Goal: Task Accomplishment & Management: Complete application form

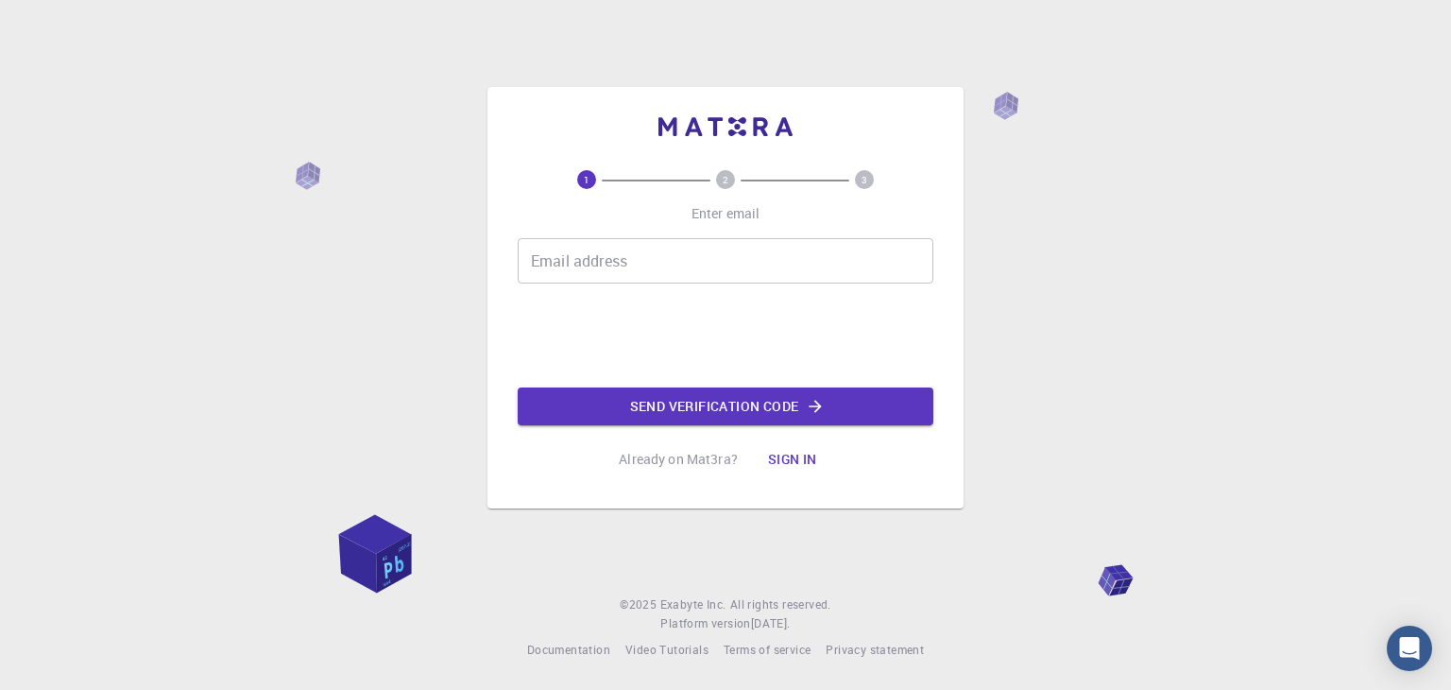
click at [753, 254] on input "Email address" at bounding box center [726, 260] width 416 height 45
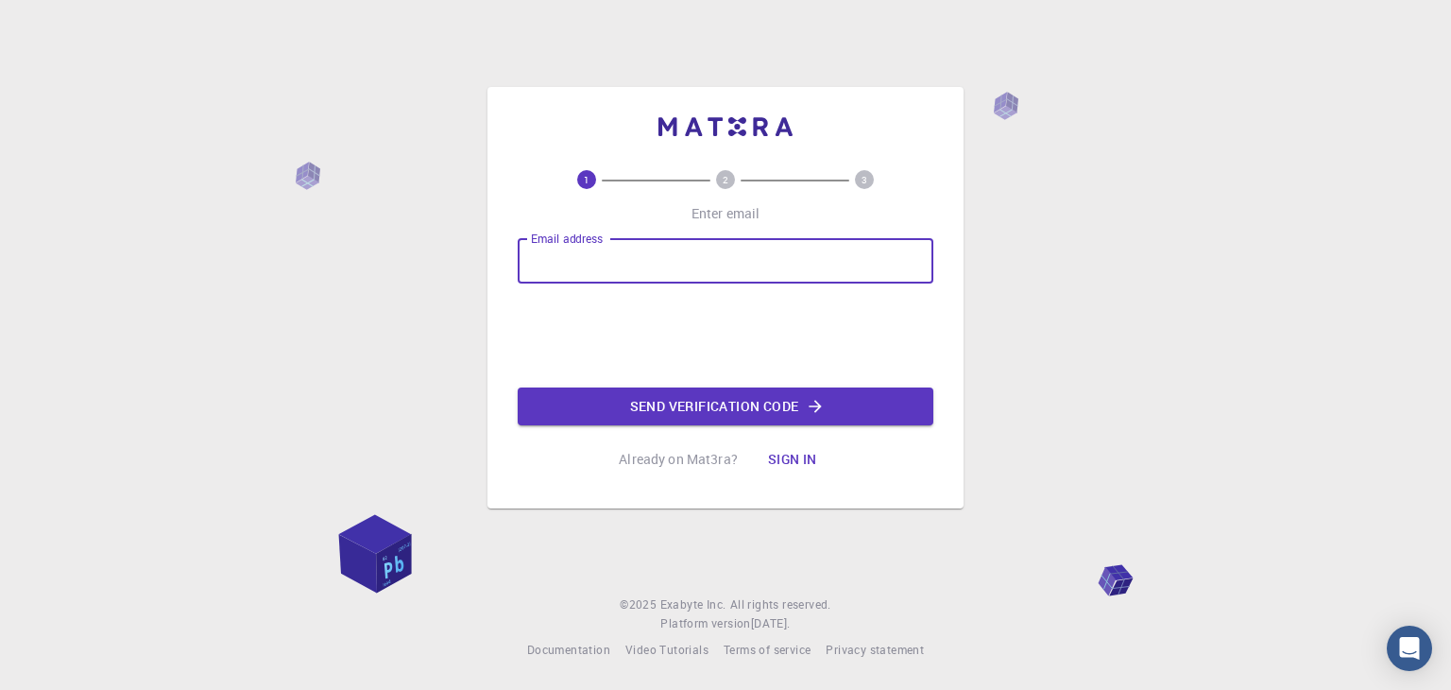
type input "[EMAIL_ADDRESS][DOMAIN_NAME]"
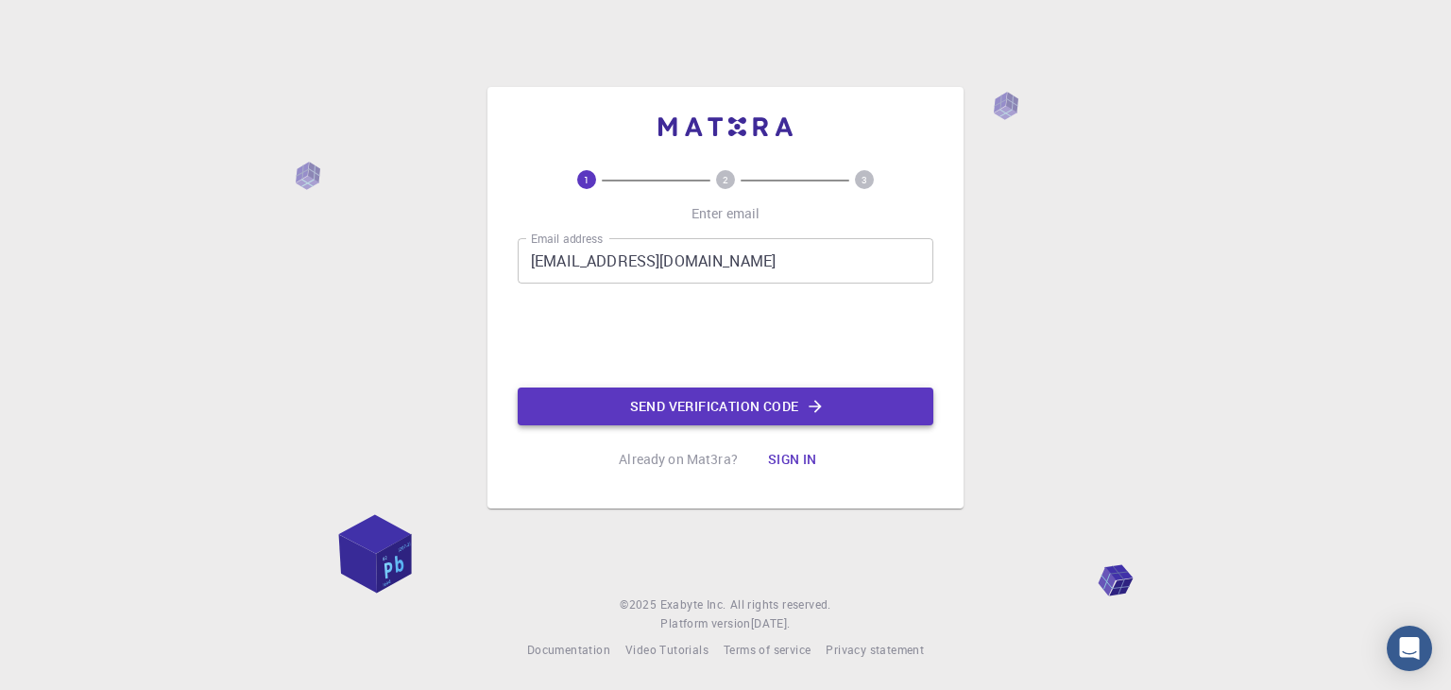
click at [605, 389] on button "Send verification code" at bounding box center [726, 406] width 416 height 38
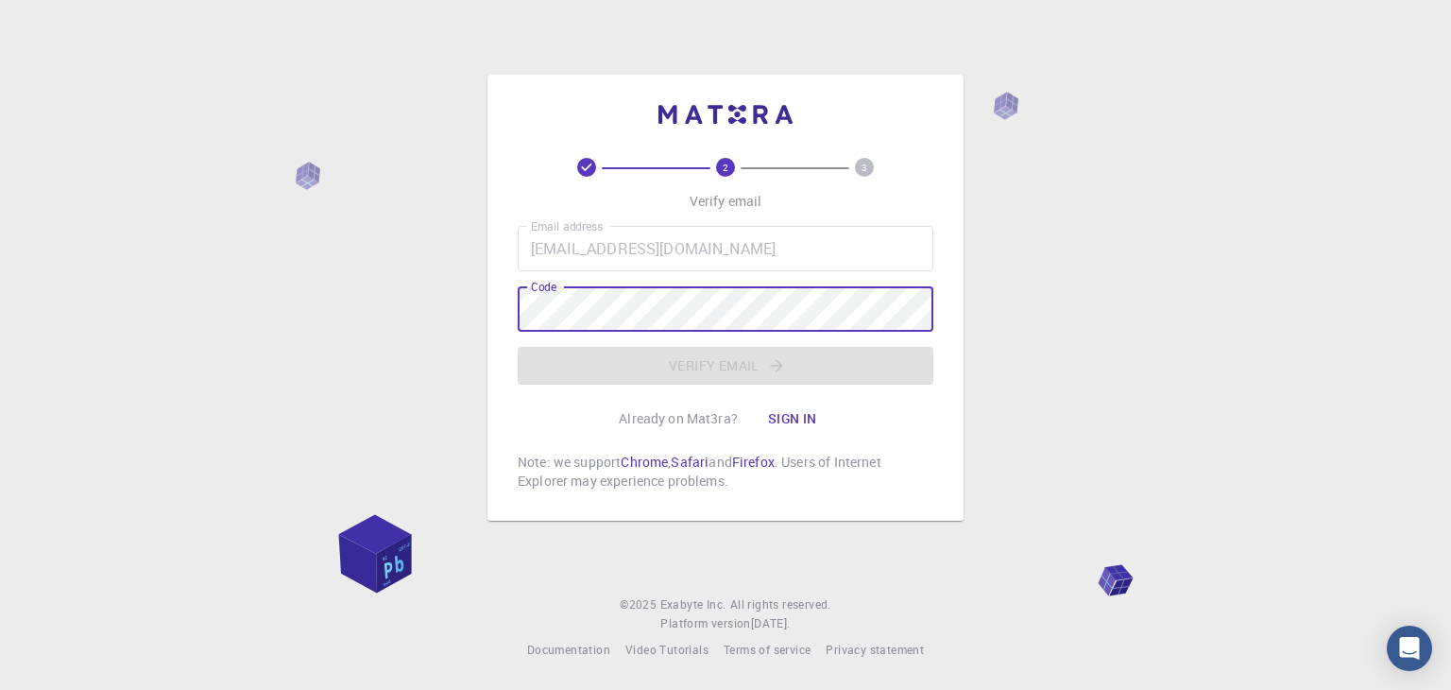
click at [809, 421] on button "Sign in" at bounding box center [792, 419] width 79 height 38
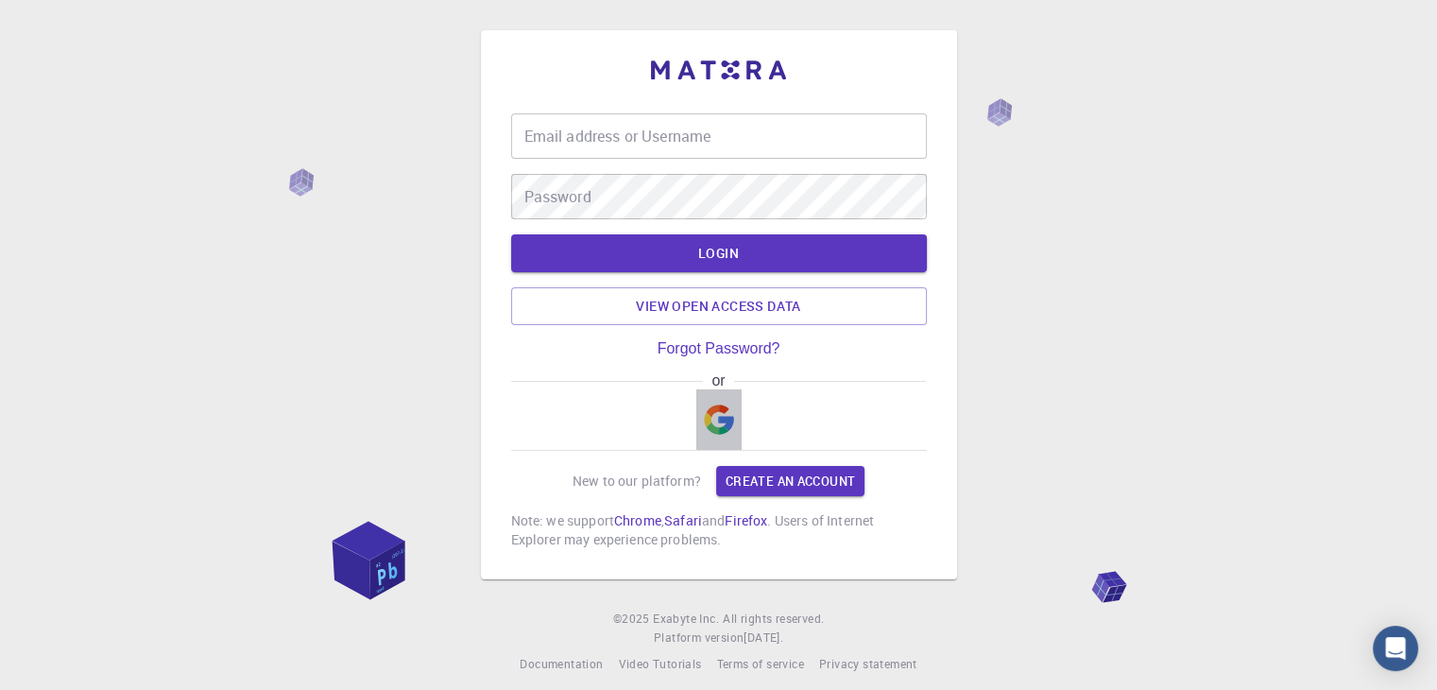
click at [707, 426] on img "button" at bounding box center [719, 419] width 30 height 30
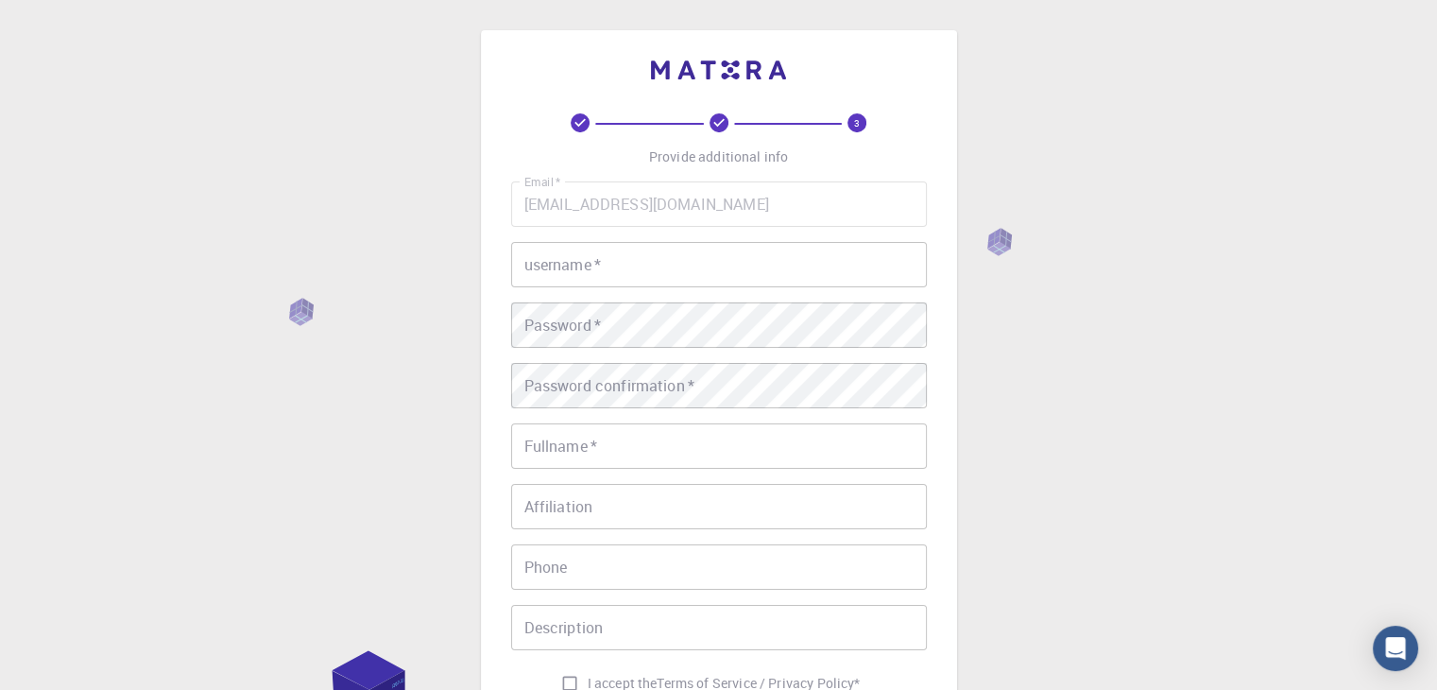
click at [679, 269] on input "username   *" at bounding box center [719, 264] width 416 height 45
type input "mano"
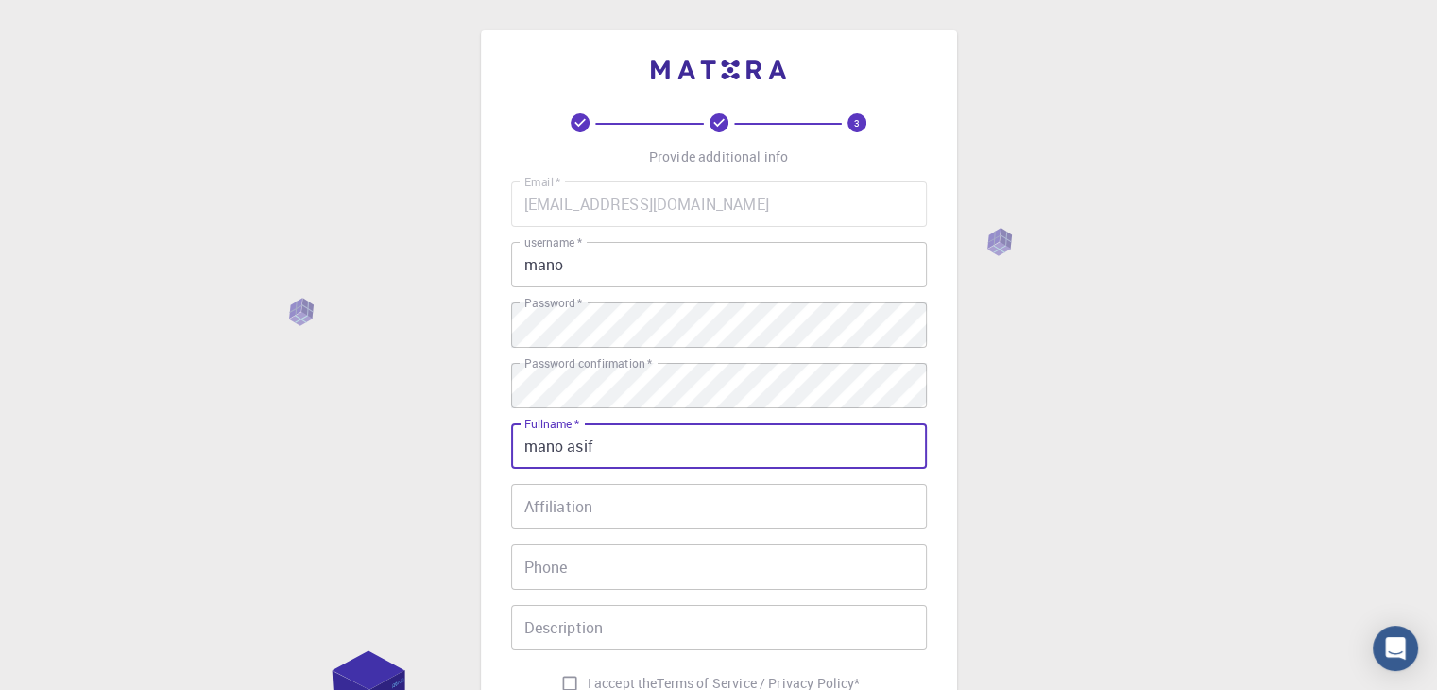
type input "mano asif"
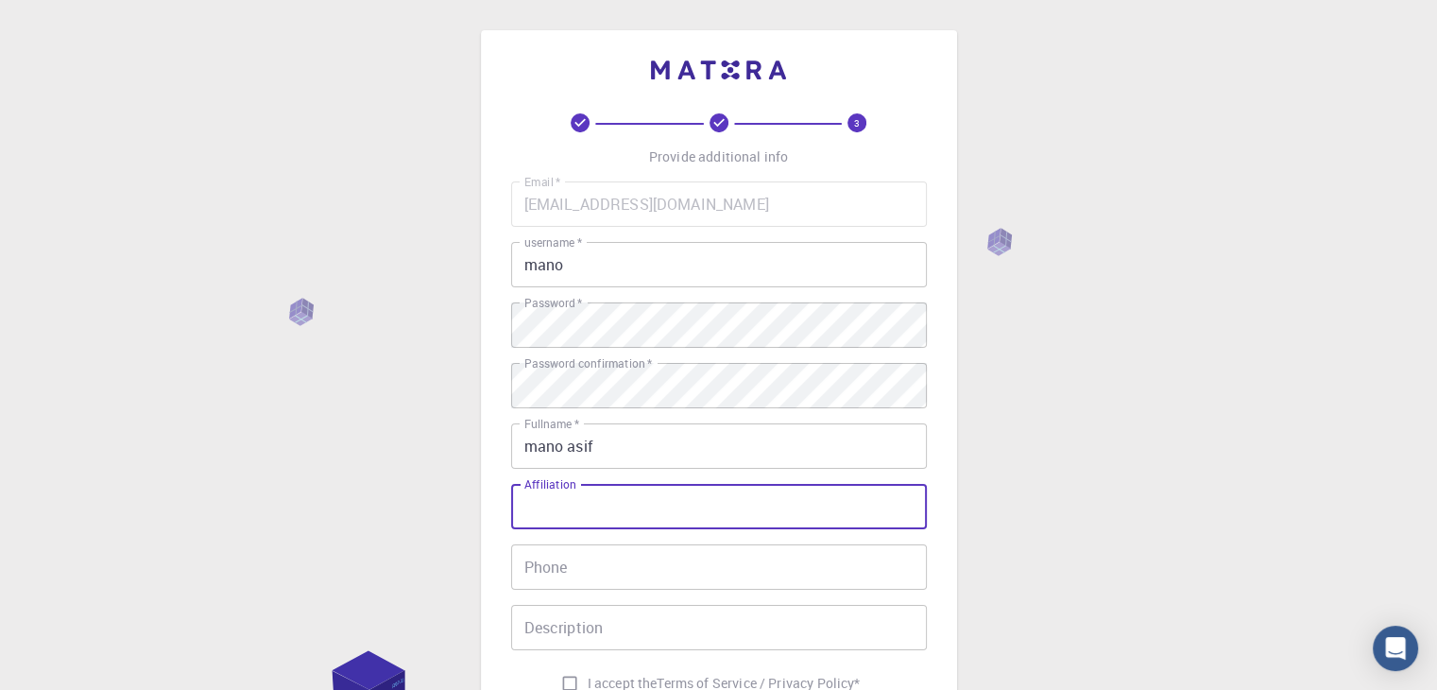
click at [798, 523] on input "Affiliation" at bounding box center [719, 506] width 416 height 45
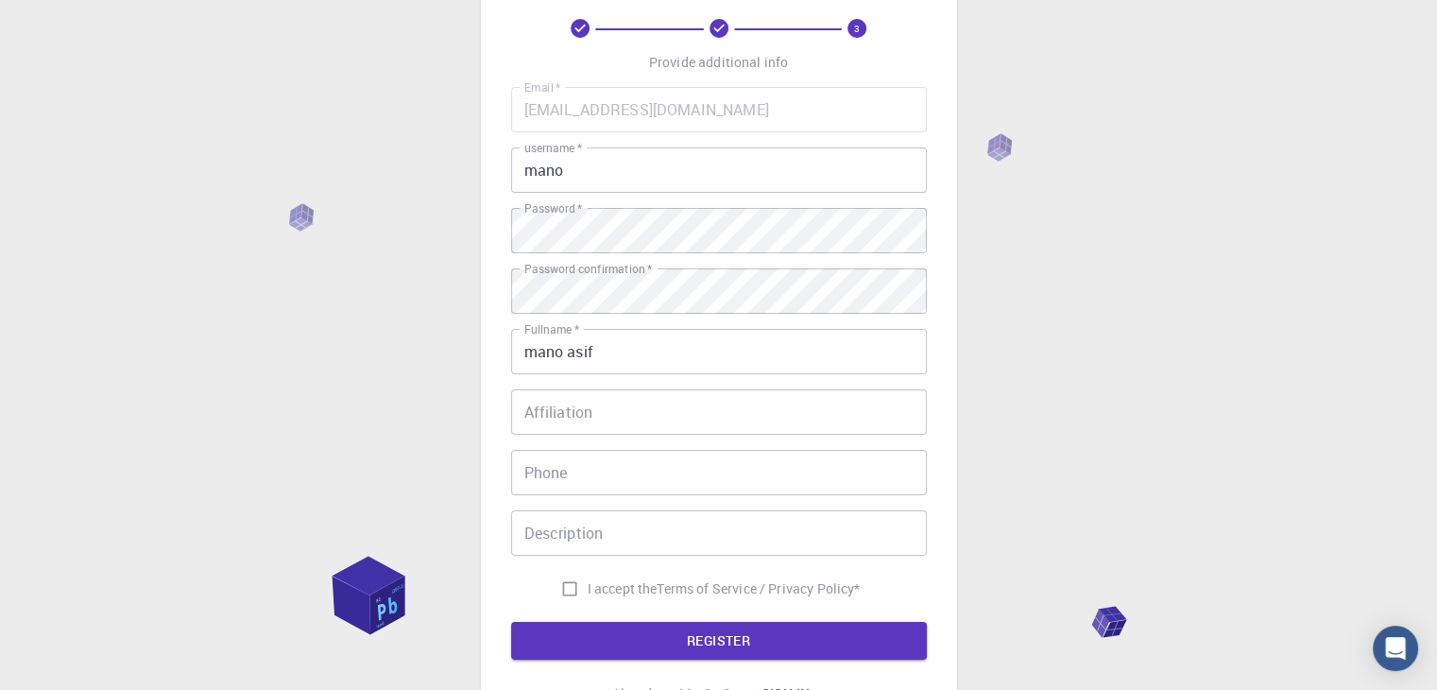
click at [811, 505] on div "Email   * [EMAIL_ADDRESS][DOMAIN_NAME] Email   * username   * mano username   *…" at bounding box center [719, 347] width 416 height 520
click at [820, 485] on input "Phone" at bounding box center [719, 472] width 416 height 45
type input "959966398"
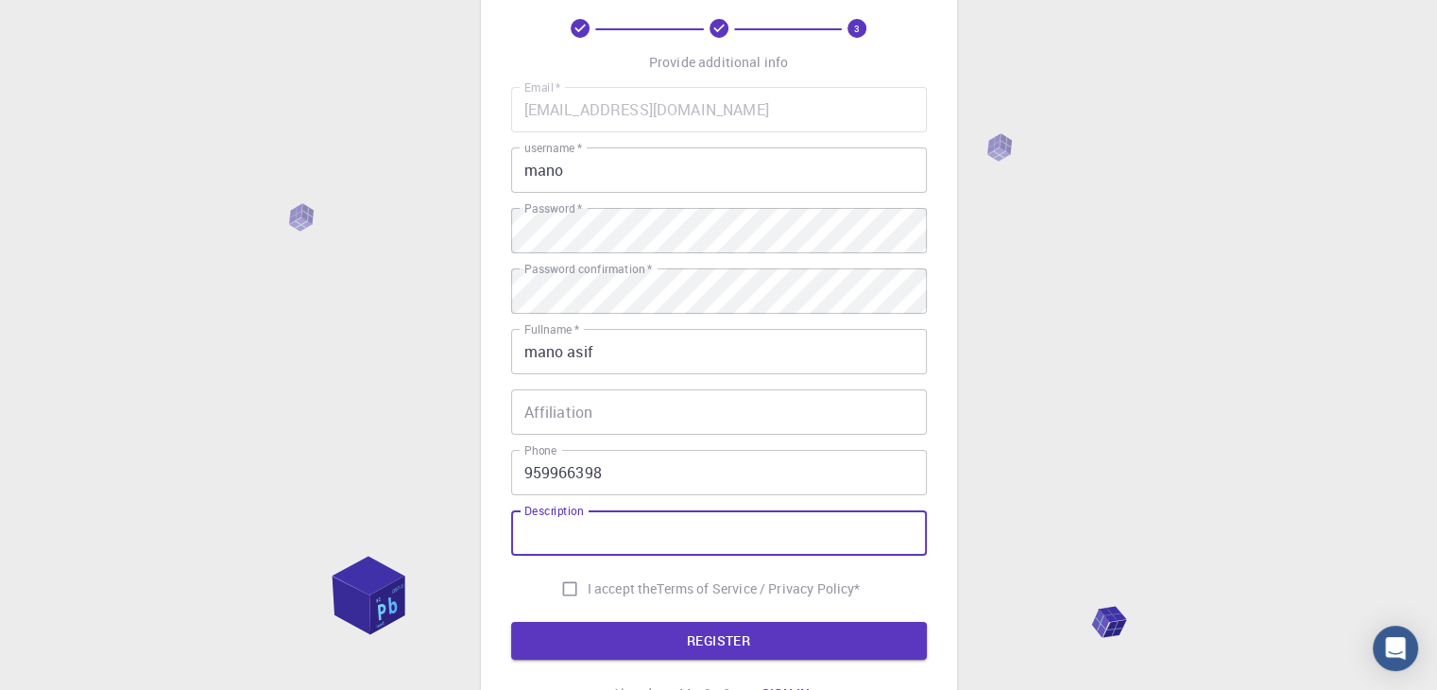
click at [726, 529] on input "Description" at bounding box center [719, 532] width 416 height 45
click at [563, 591] on input "I accept the Terms of Service / Privacy Policy *" at bounding box center [570, 589] width 36 height 36
checkbox input "true"
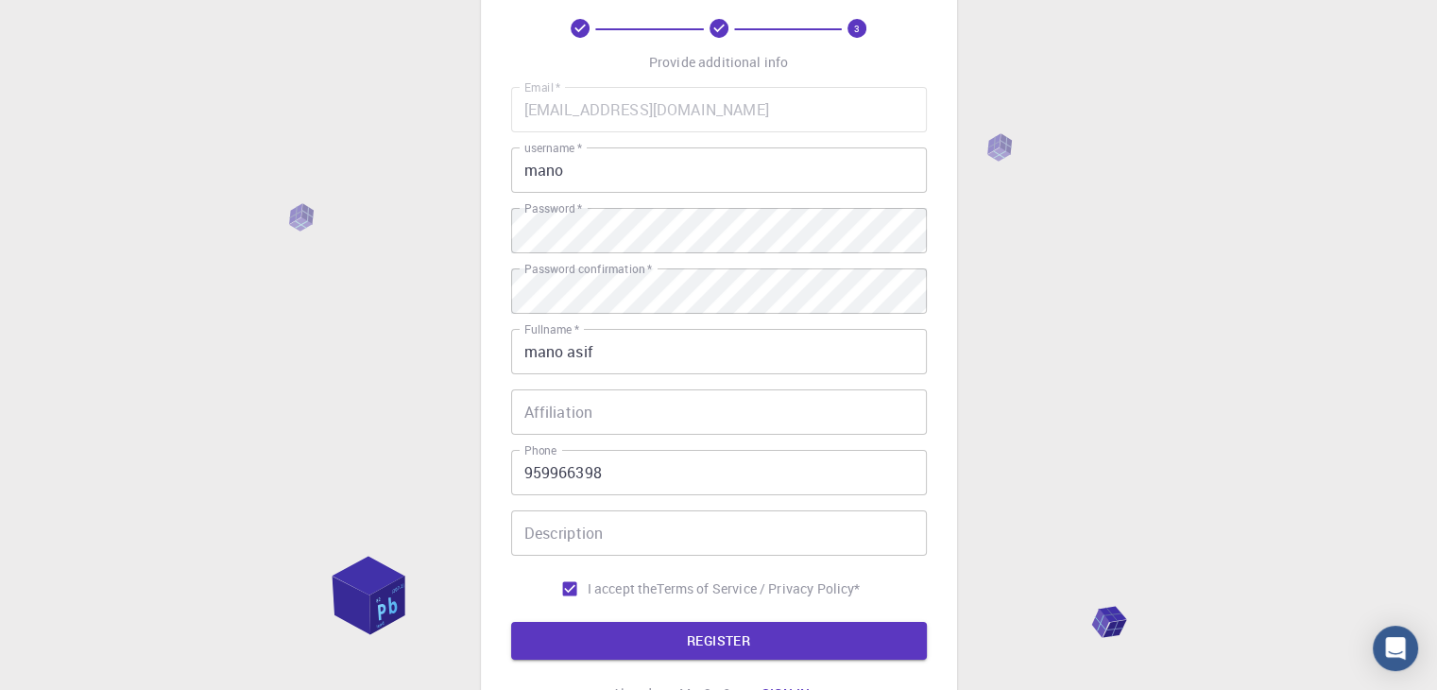
click at [635, 527] on input "Description" at bounding box center [719, 532] width 416 height 45
type input "student"
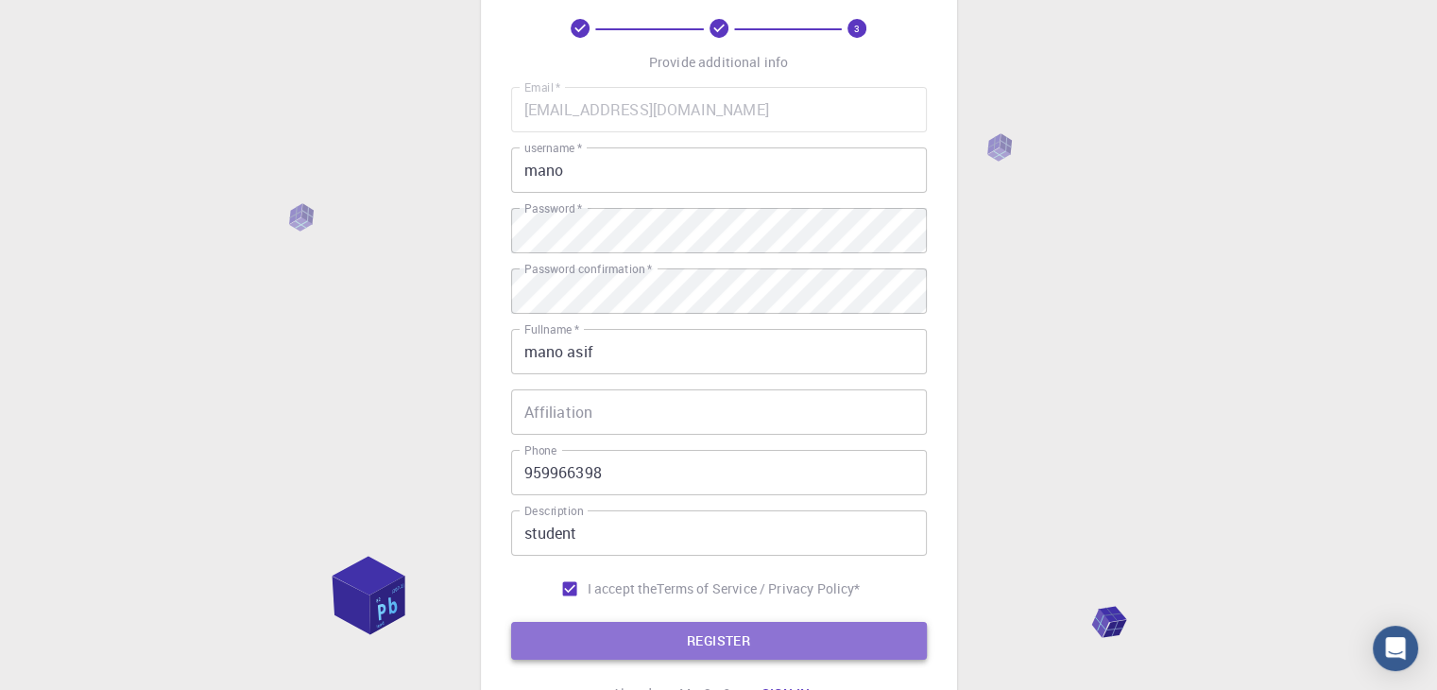
click at [650, 625] on button "REGISTER" at bounding box center [719, 641] width 416 height 38
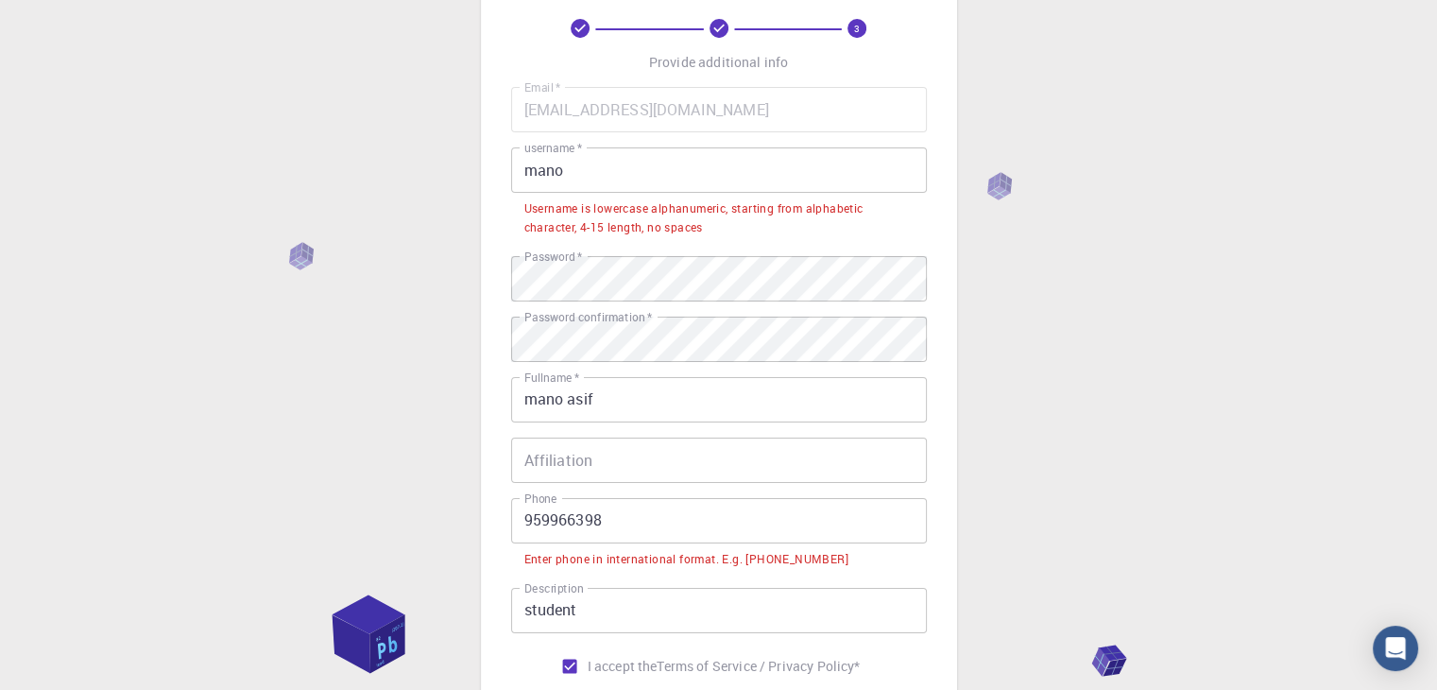
click at [595, 176] on input "mano" at bounding box center [719, 169] width 416 height 45
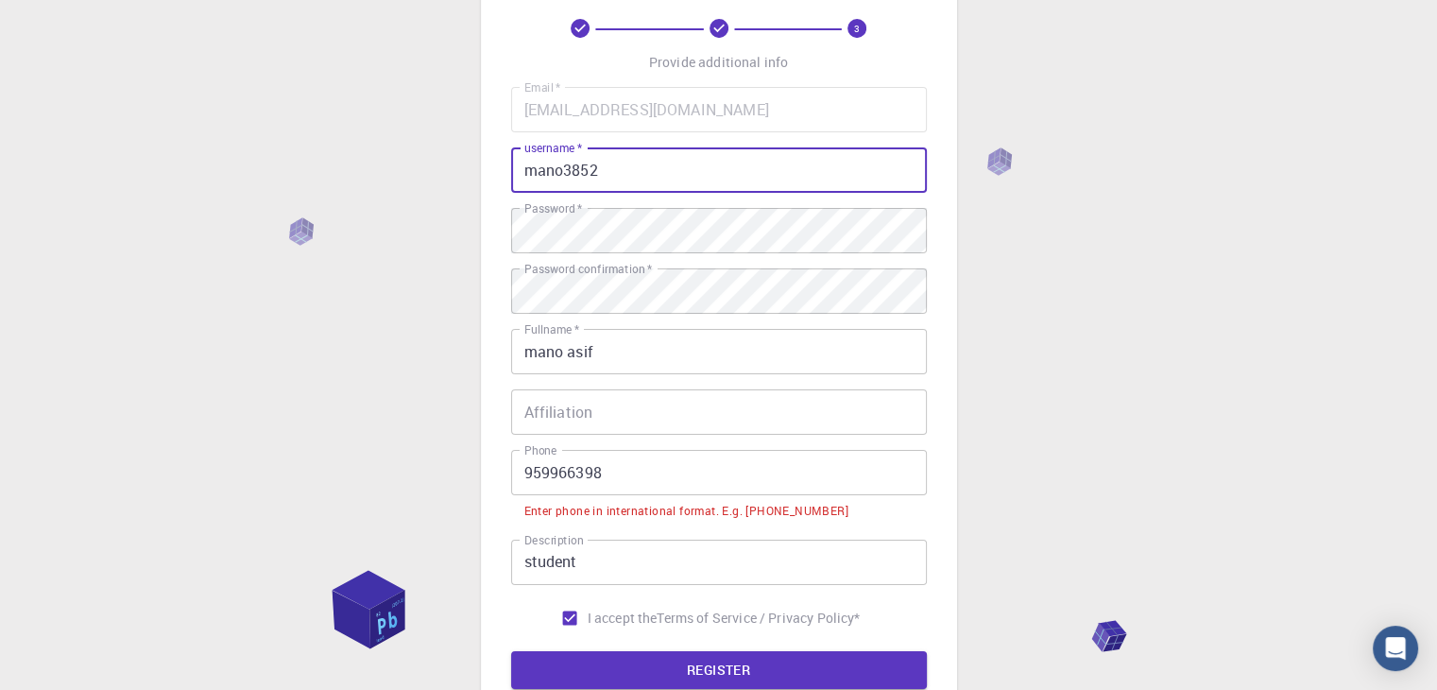
type input "mano3852"
click at [639, 406] on input "Affiliation" at bounding box center [719, 411] width 416 height 45
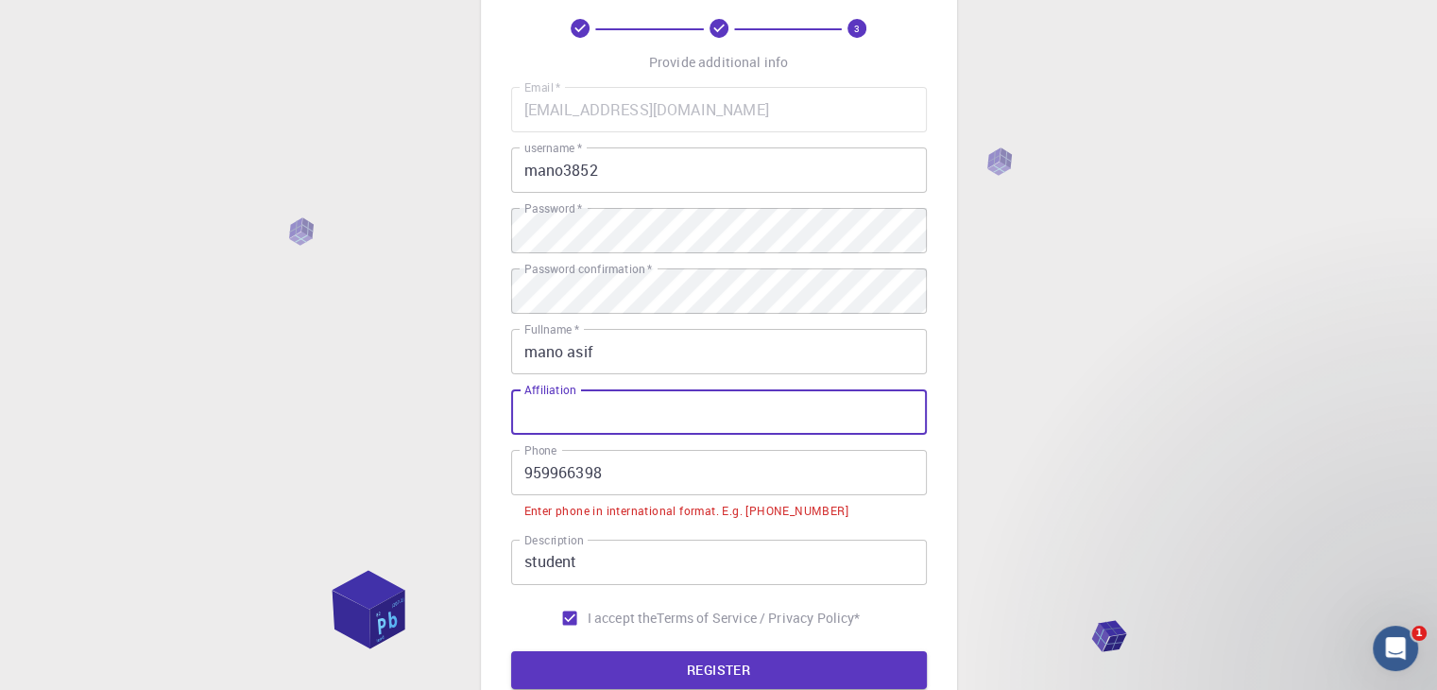
scroll to position [0, 0]
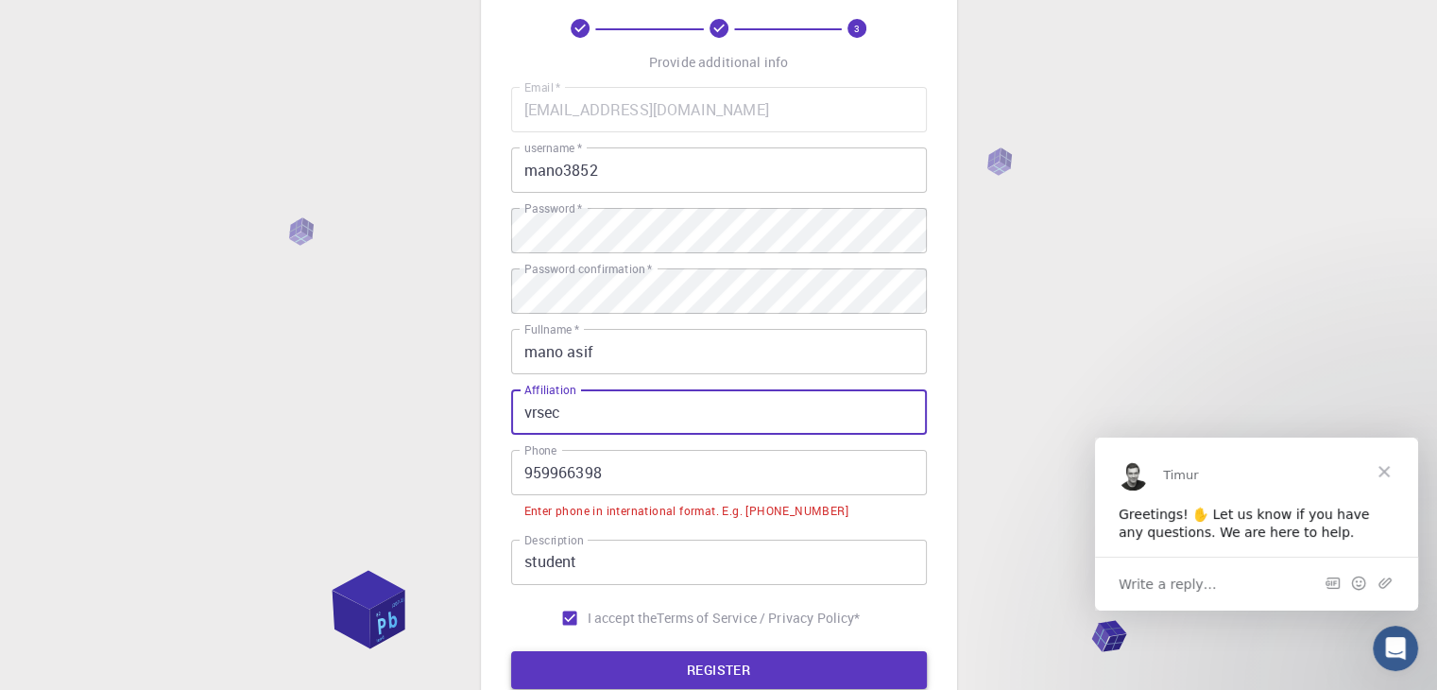
type input "vrsec"
click at [693, 658] on button "REGISTER" at bounding box center [719, 670] width 416 height 38
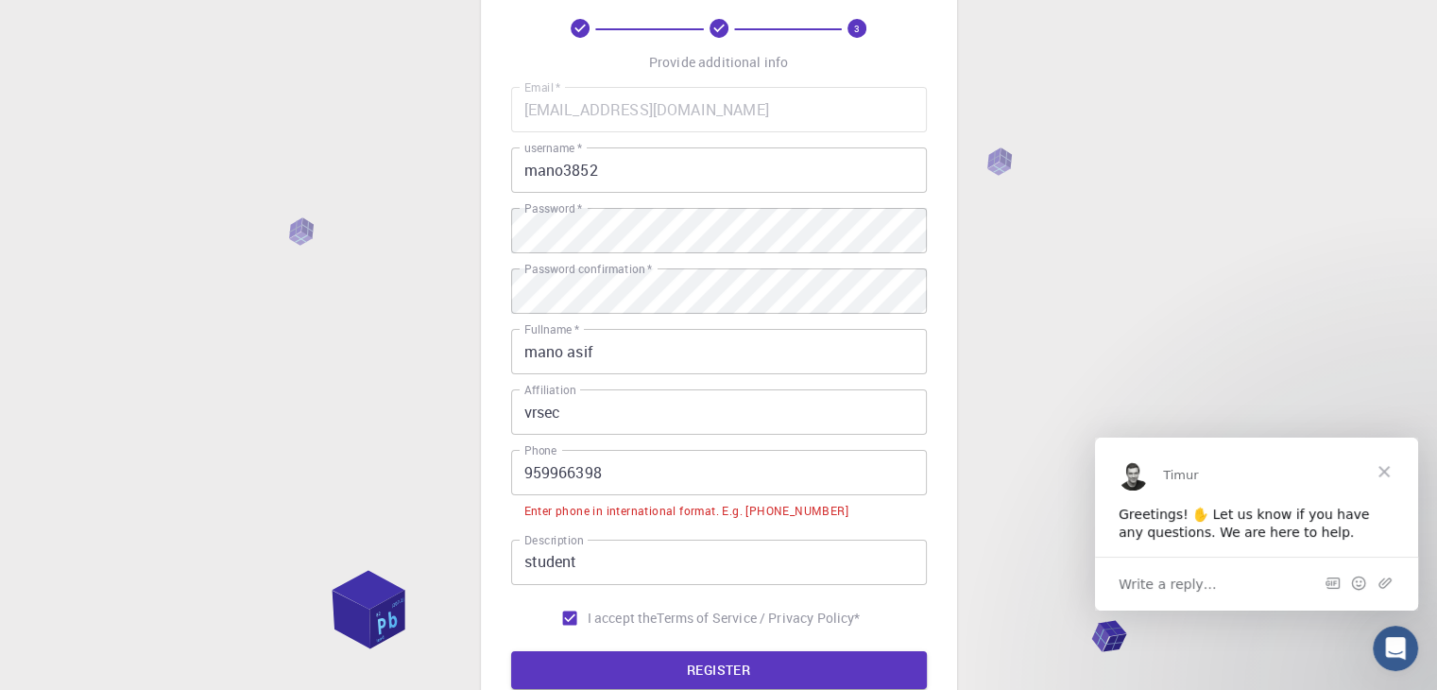
click at [522, 477] on input "959966398" at bounding box center [719, 472] width 416 height 45
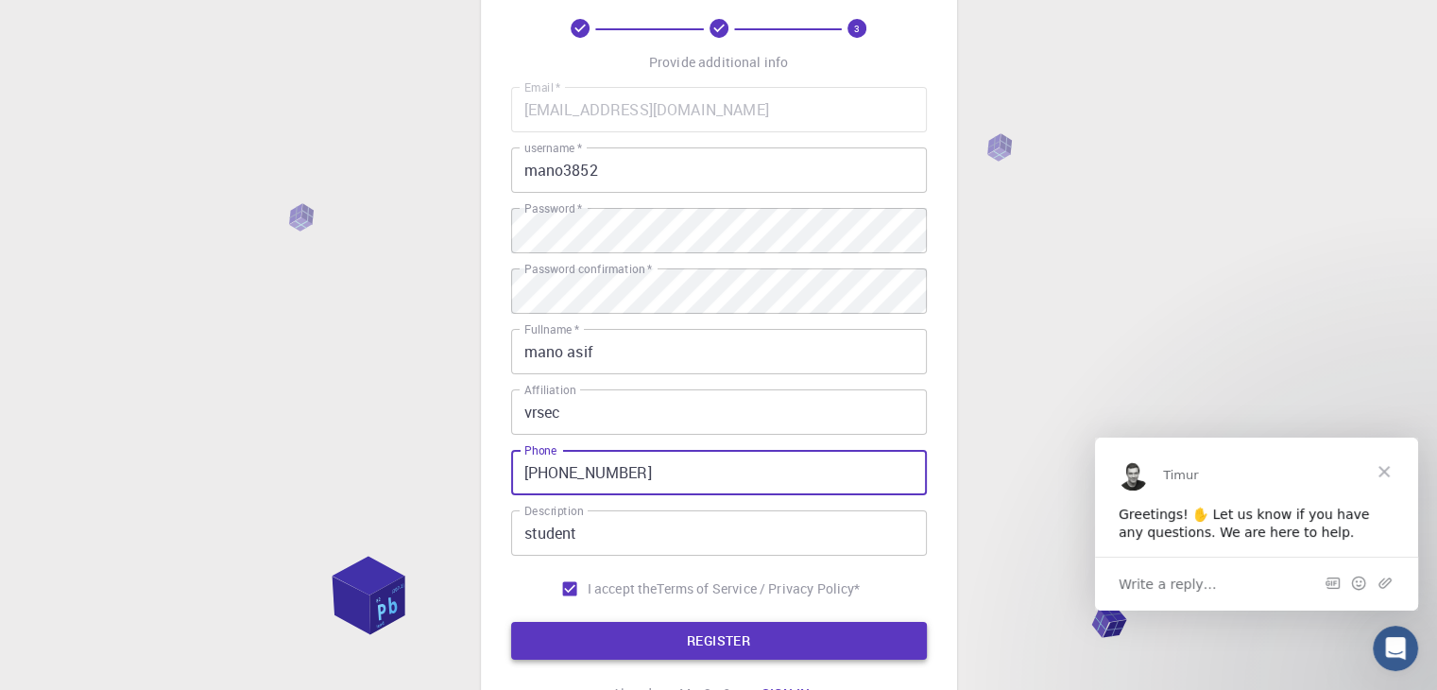
type input "[PHONE_NUMBER]"
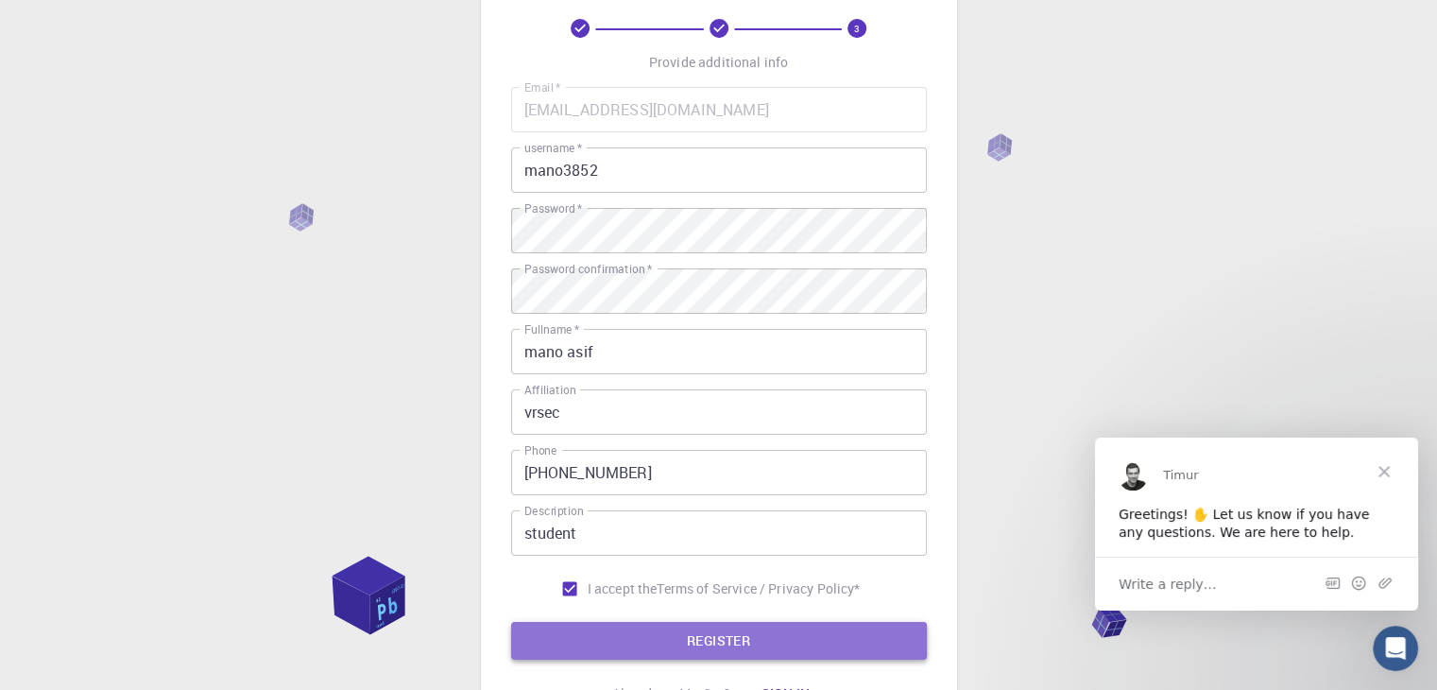
click at [591, 642] on button "REGISTER" at bounding box center [719, 641] width 416 height 38
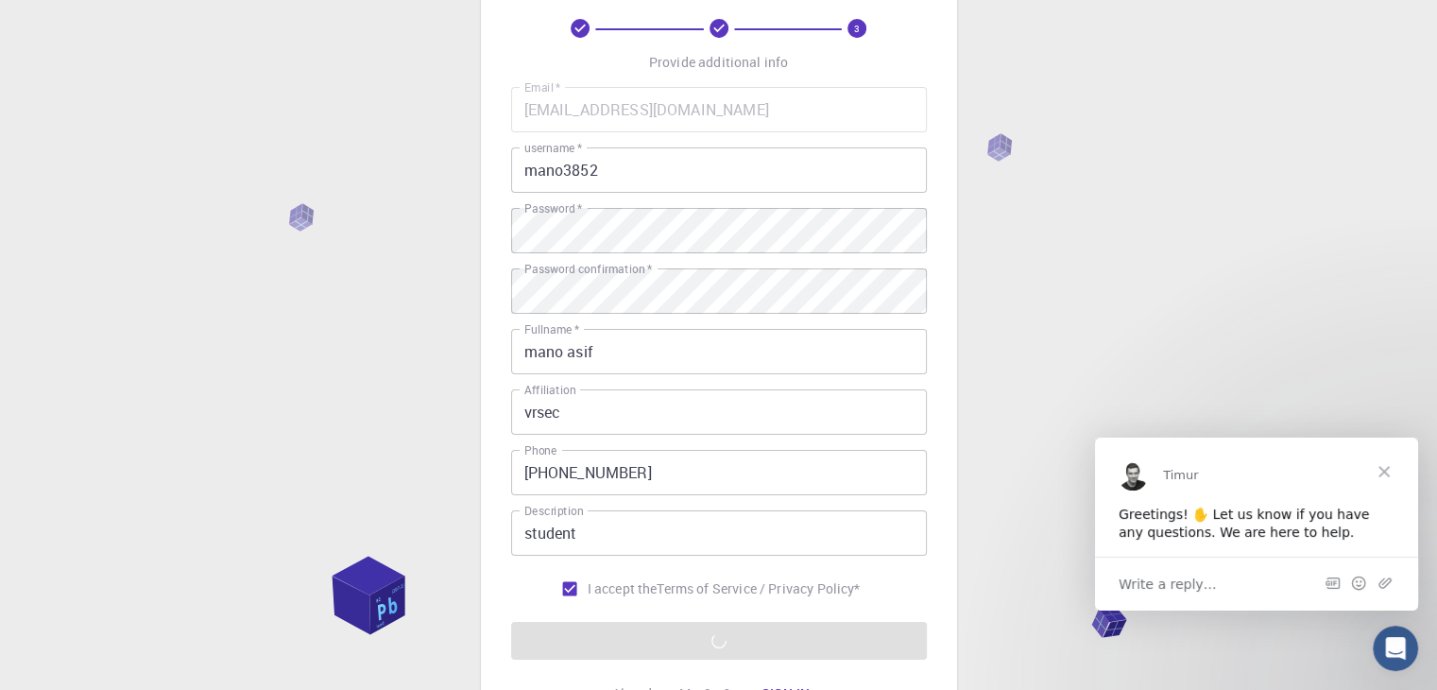
click at [359, 605] on div "3 Provide additional info Email   * [EMAIL_ADDRESS][DOMAIN_NAME] Email   * user…" at bounding box center [718, 387] width 1437 height 962
